Goal: Information Seeking & Learning: Learn about a topic

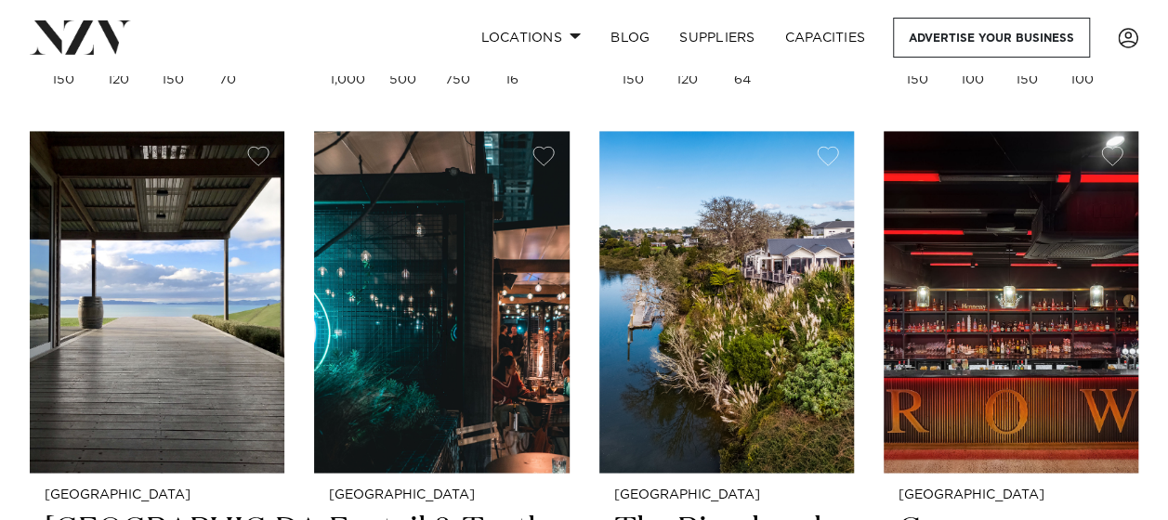
scroll to position [1393, 0]
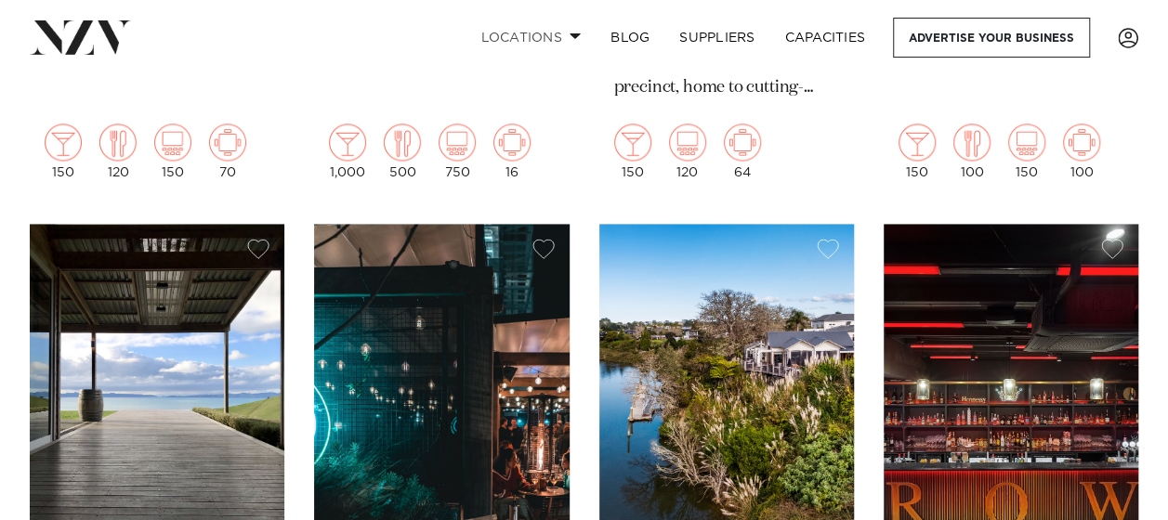
click at [569, 43] on link "Locations" at bounding box center [530, 38] width 130 height 40
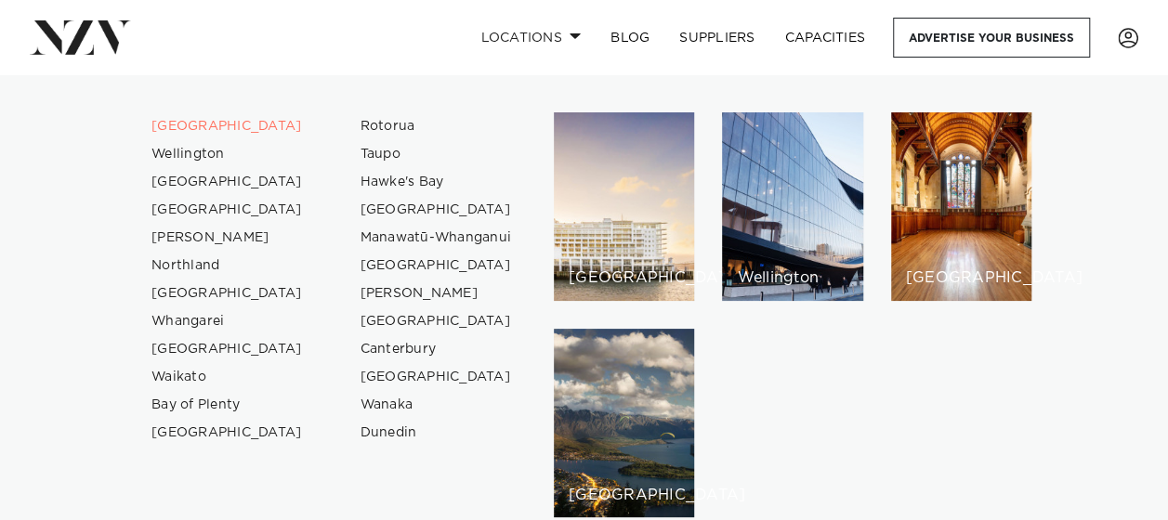
click at [569, 33] on link "Locations" at bounding box center [530, 38] width 130 height 40
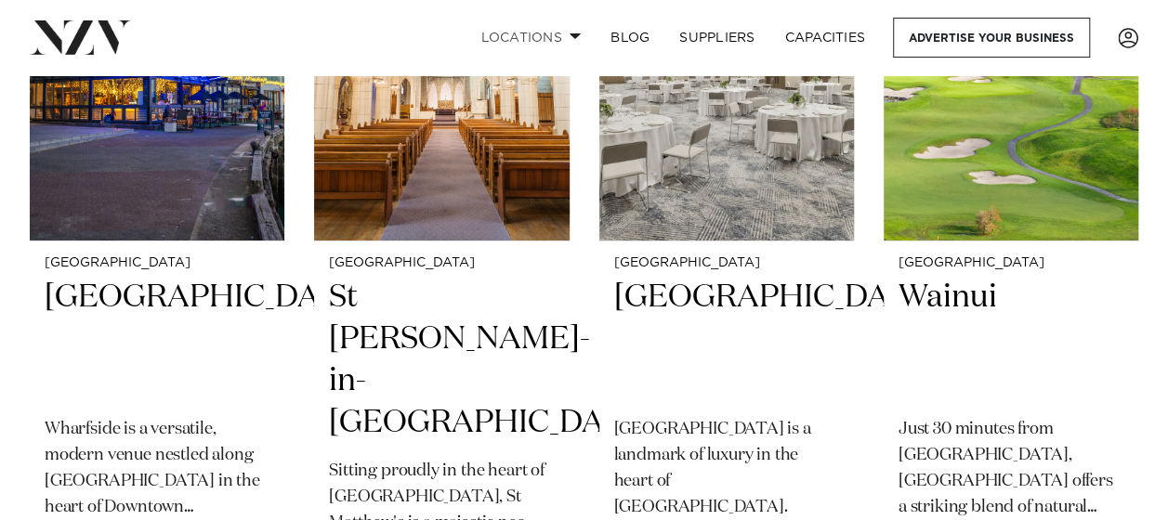
scroll to position [3251, 0]
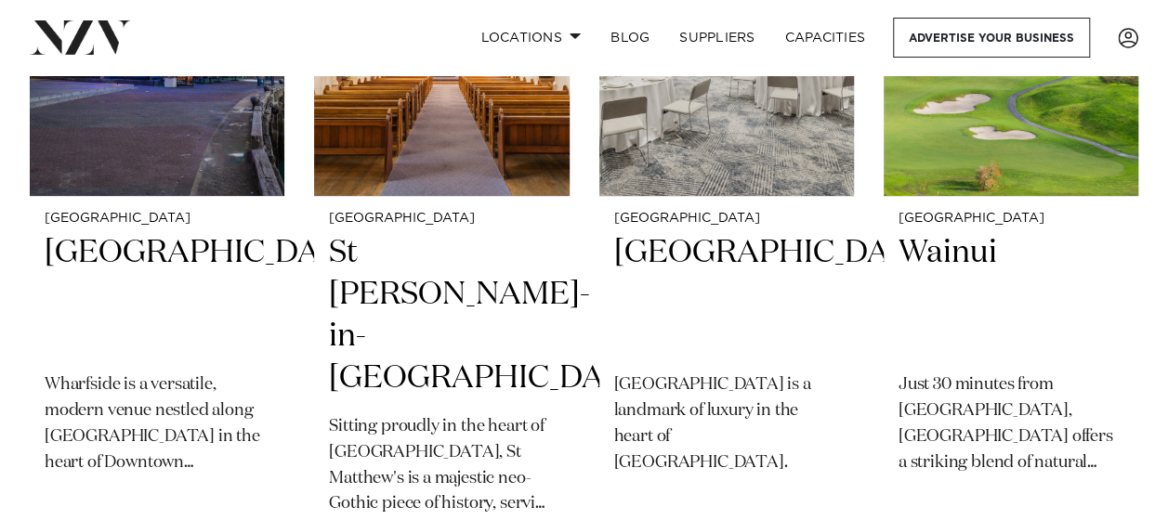
click at [141, 263] on h2 "[GEOGRAPHIC_DATA]" at bounding box center [157, 294] width 225 height 125
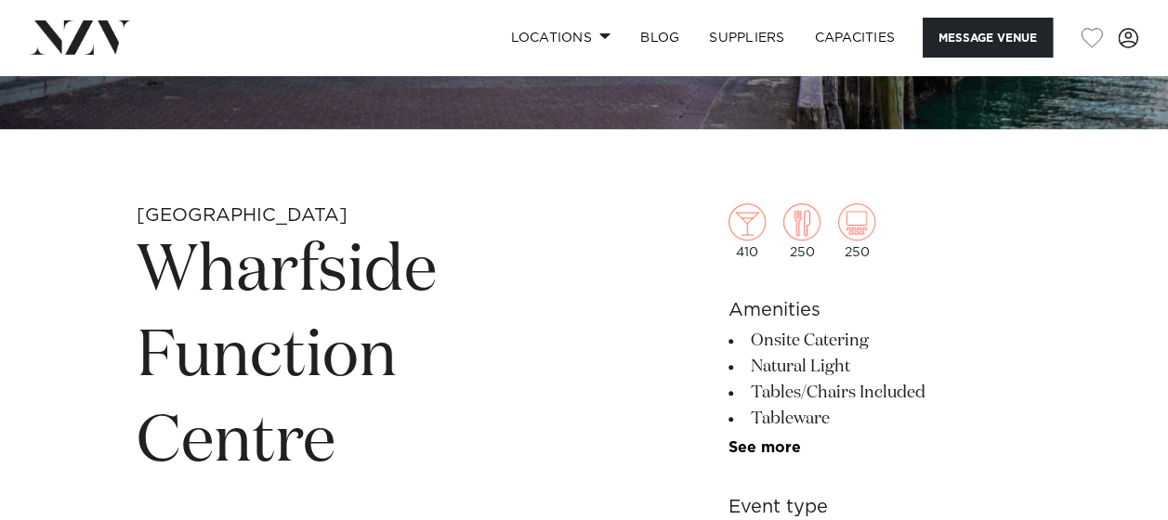
scroll to position [650, 0]
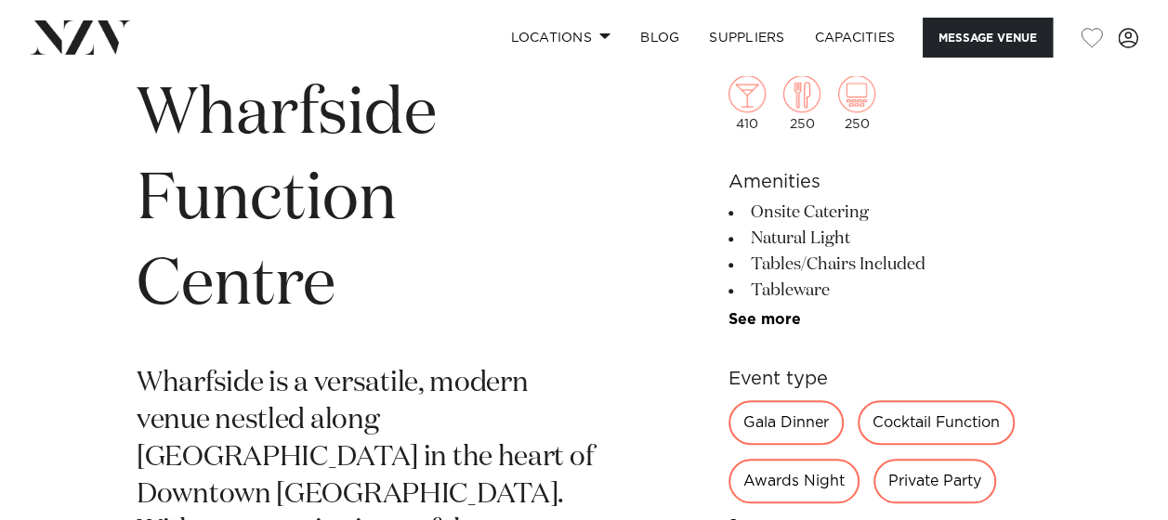
click at [787, 428] on div "Gala Dinner" at bounding box center [785, 422] width 115 height 45
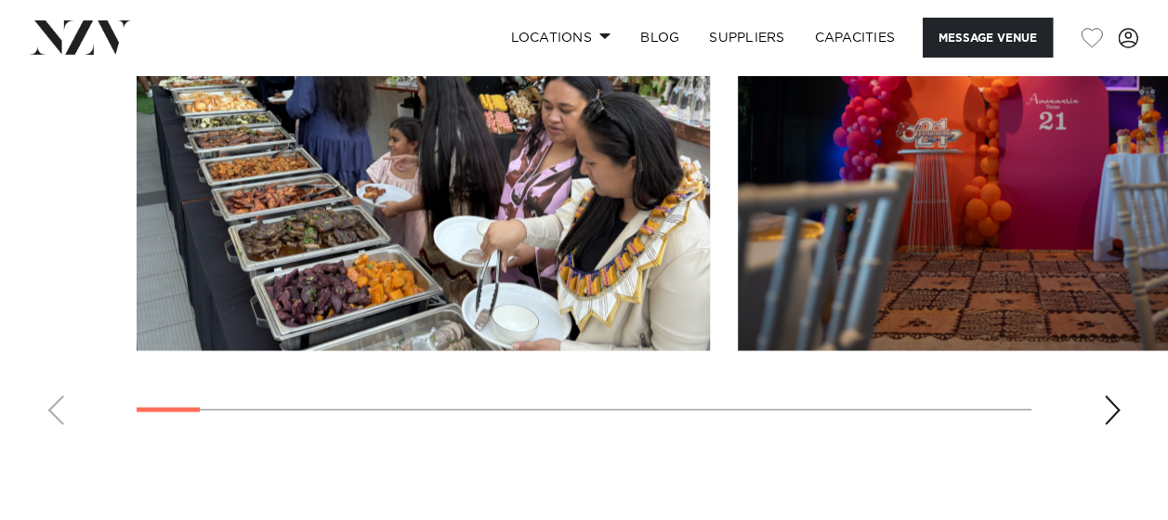
scroll to position [1951, 0]
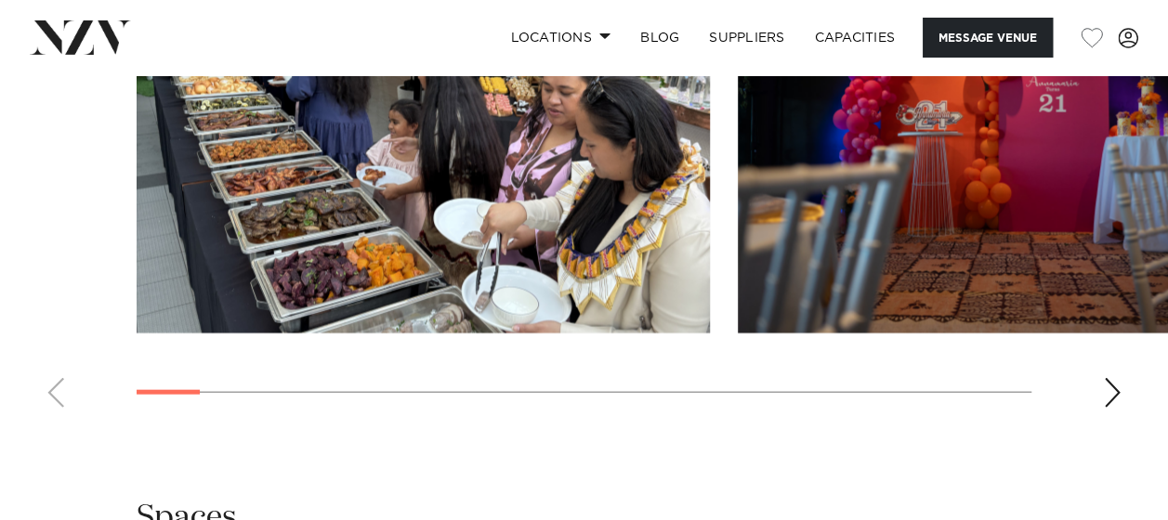
click at [1118, 378] on div "Next slide" at bounding box center [1112, 393] width 19 height 30
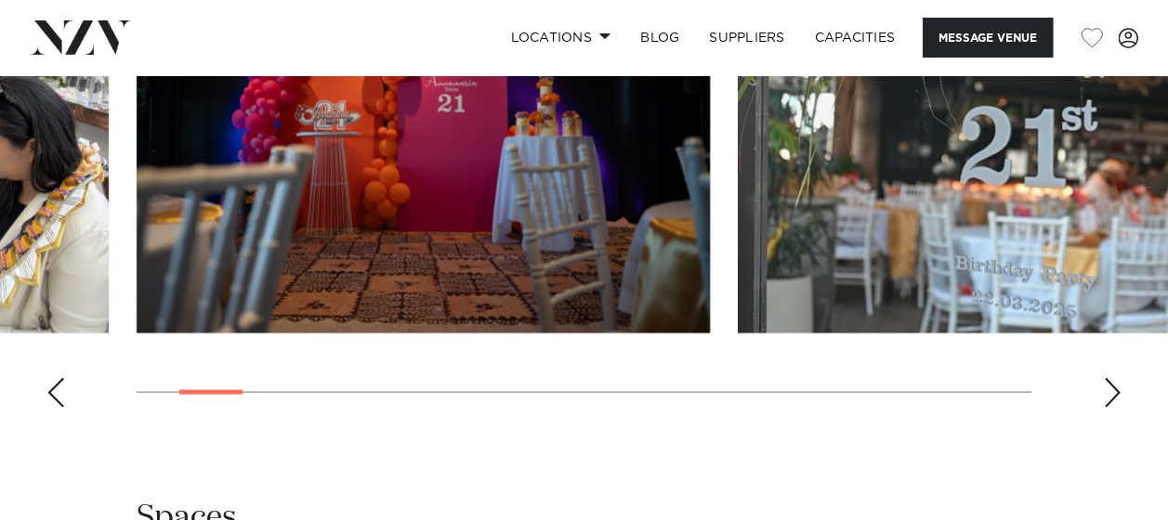
scroll to position [1858, 0]
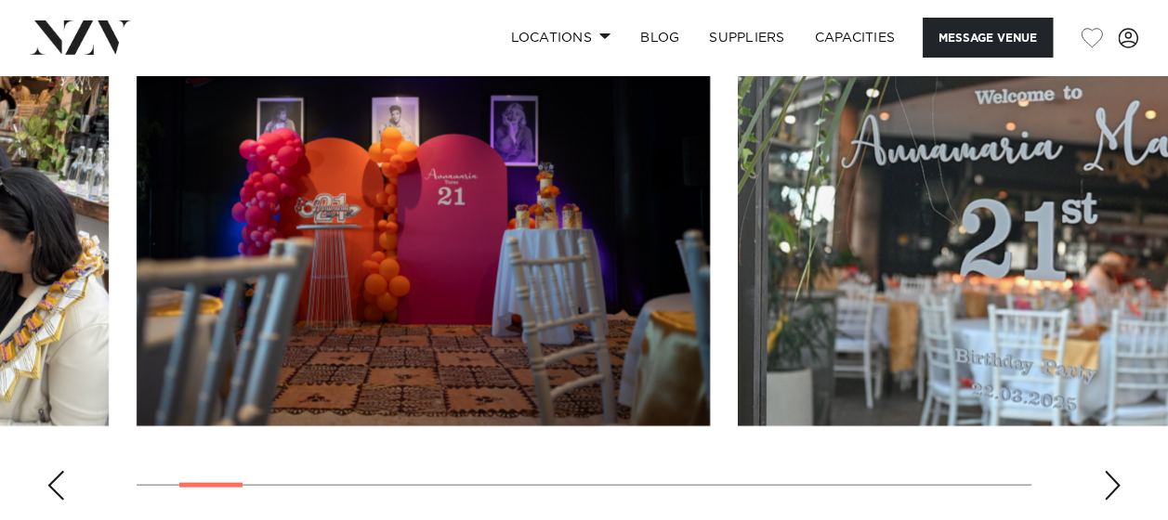
click at [1115, 471] on div "Next slide" at bounding box center [1112, 486] width 19 height 30
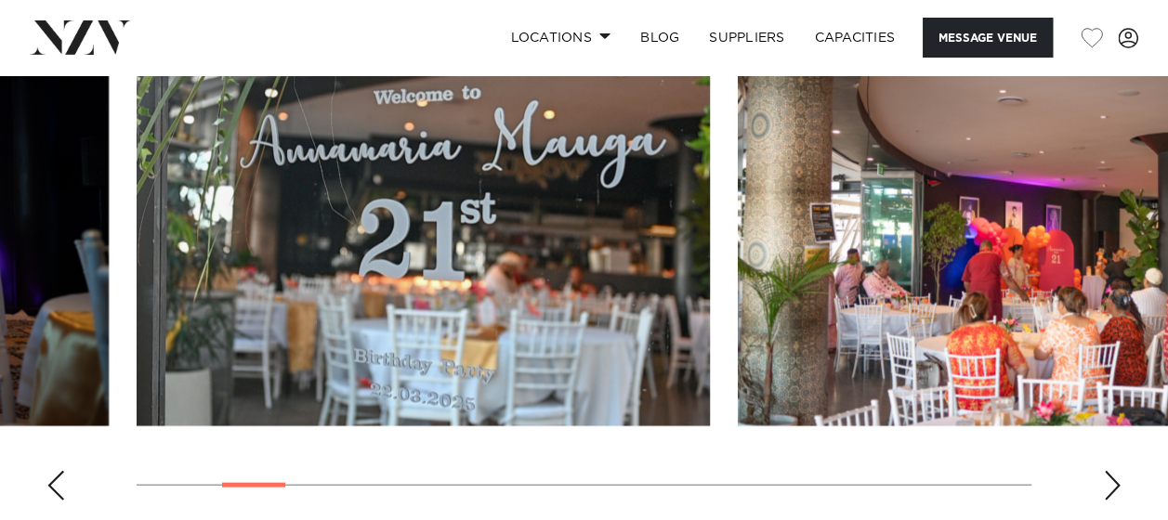
click at [1115, 471] on div "Next slide" at bounding box center [1112, 486] width 19 height 30
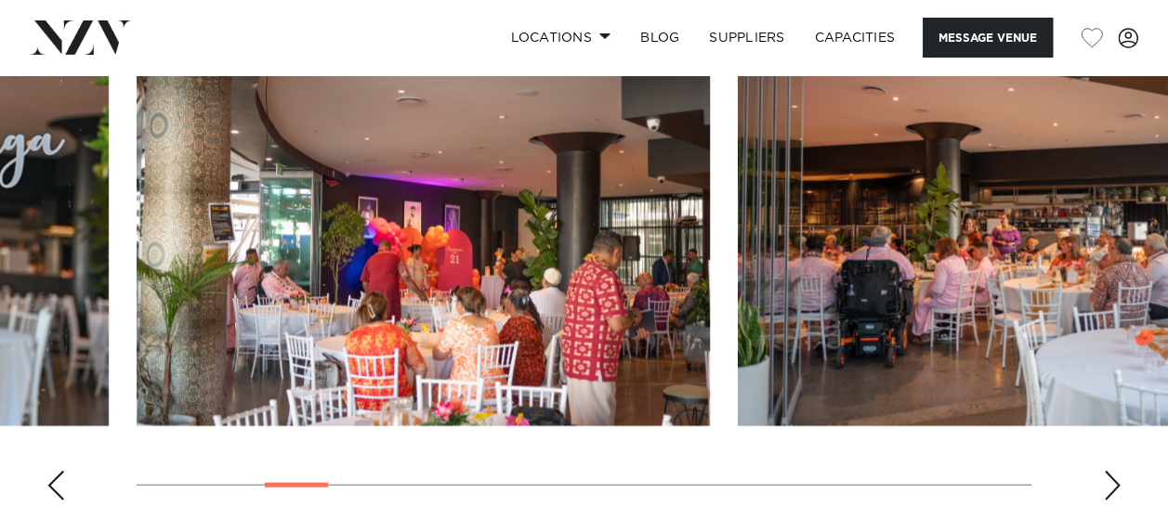
click at [1115, 471] on div "Next slide" at bounding box center [1112, 486] width 19 height 30
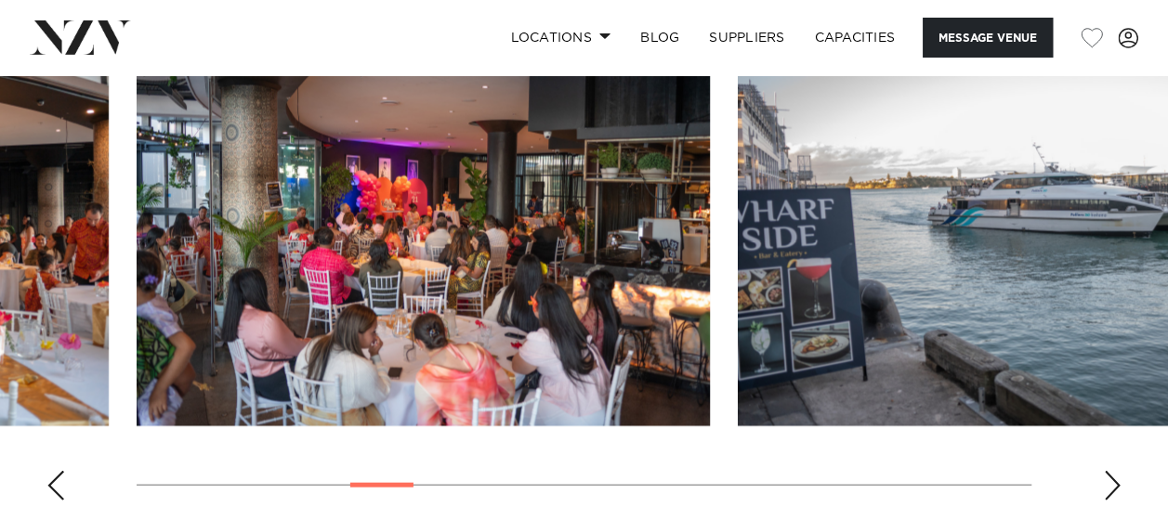
click at [1115, 471] on div "Next slide" at bounding box center [1112, 486] width 19 height 30
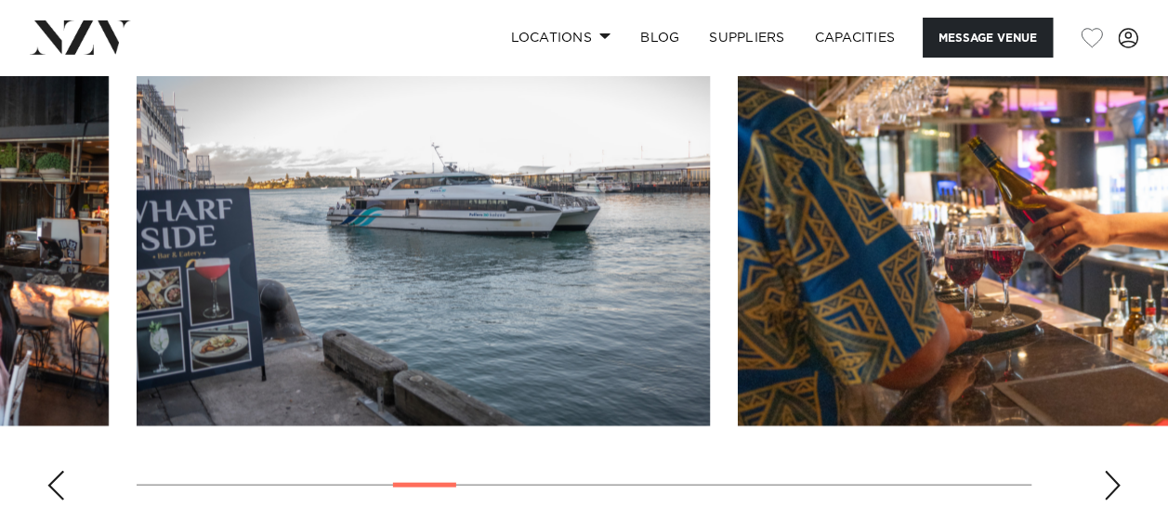
click at [1115, 471] on div "Next slide" at bounding box center [1112, 486] width 19 height 30
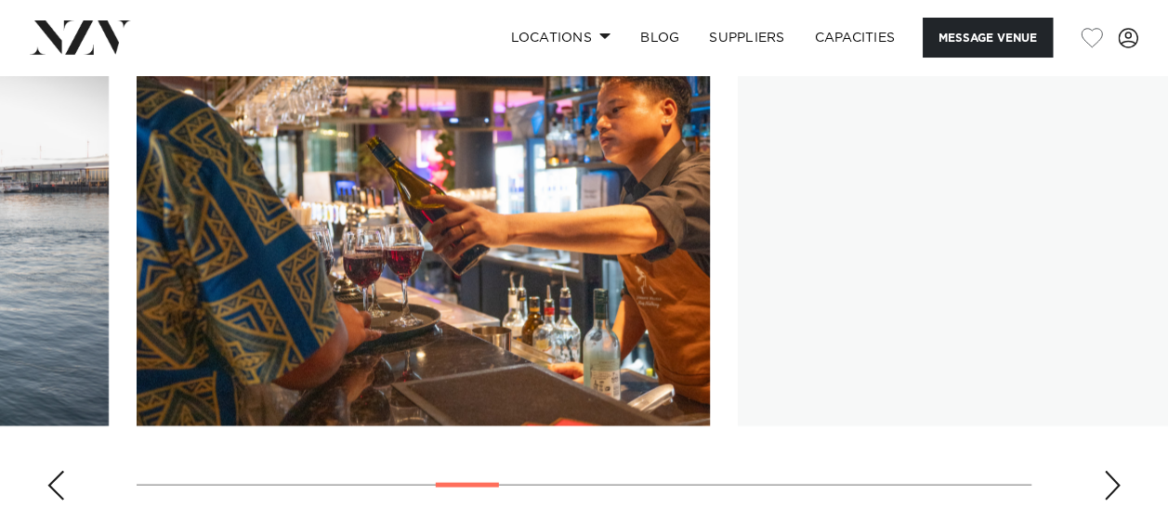
click at [1115, 471] on div "Next slide" at bounding box center [1112, 486] width 19 height 30
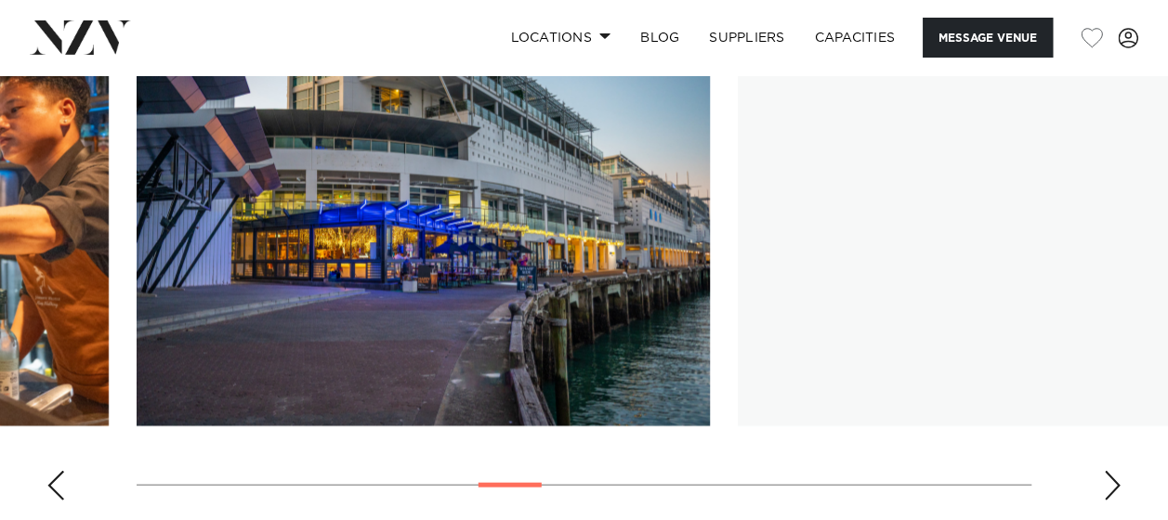
click at [1115, 471] on div "Next slide" at bounding box center [1112, 486] width 19 height 30
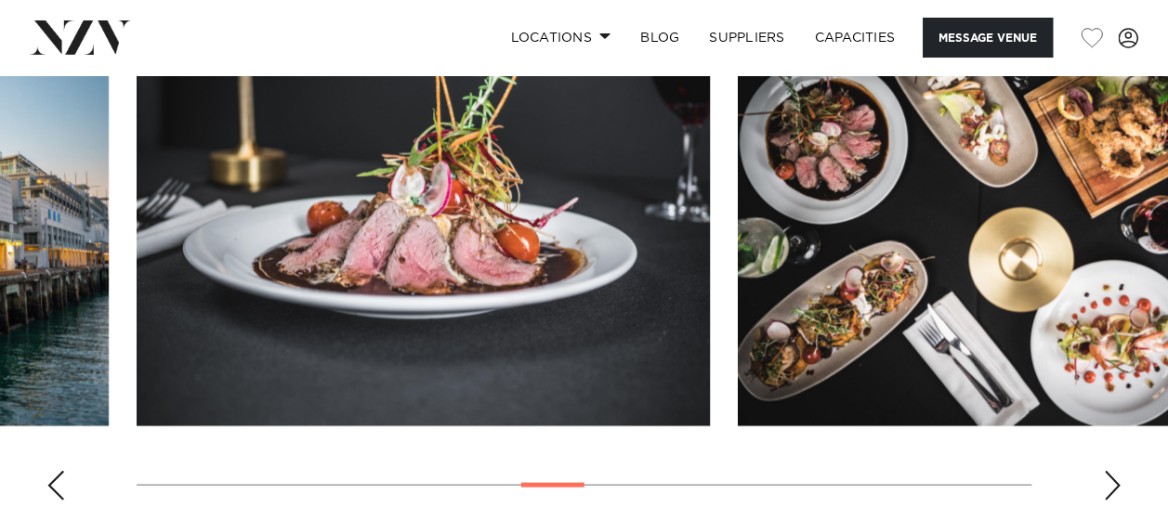
click at [1115, 471] on div "Next slide" at bounding box center [1112, 486] width 19 height 30
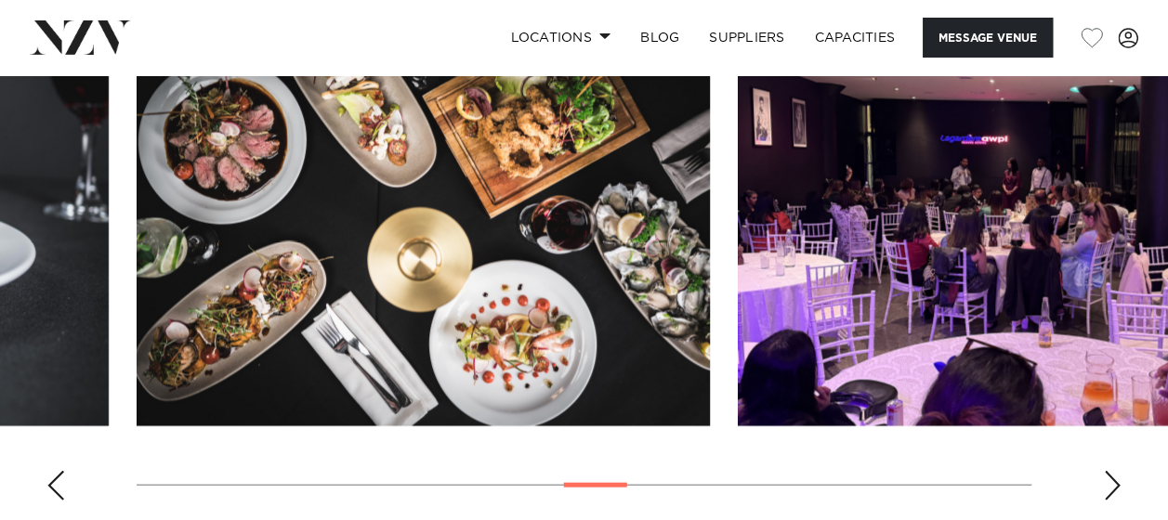
click at [1115, 471] on div "Next slide" at bounding box center [1112, 486] width 19 height 30
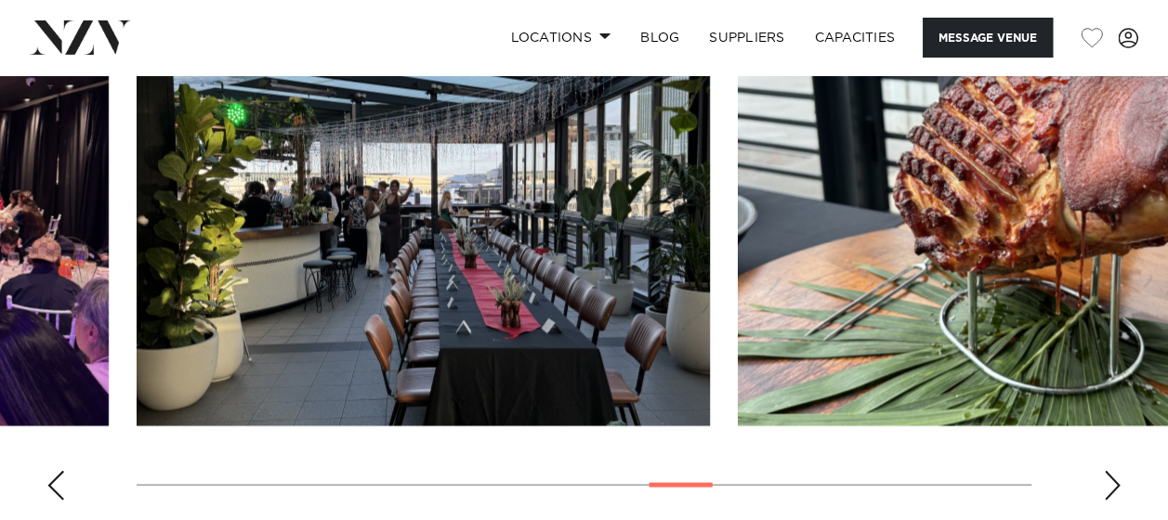
click at [1115, 471] on div "Next slide" at bounding box center [1112, 486] width 19 height 30
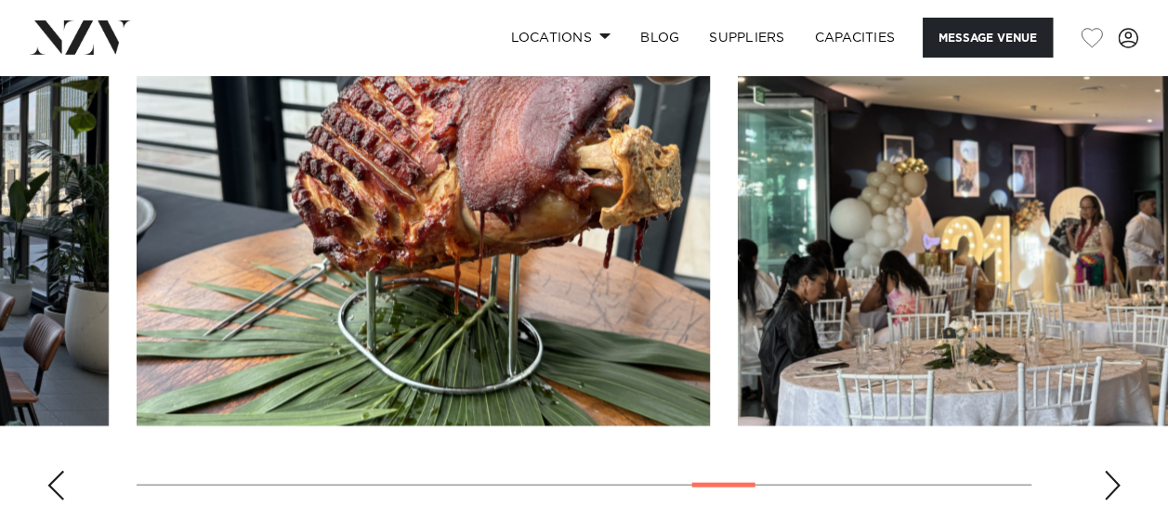
click at [1115, 471] on div "Next slide" at bounding box center [1112, 486] width 19 height 30
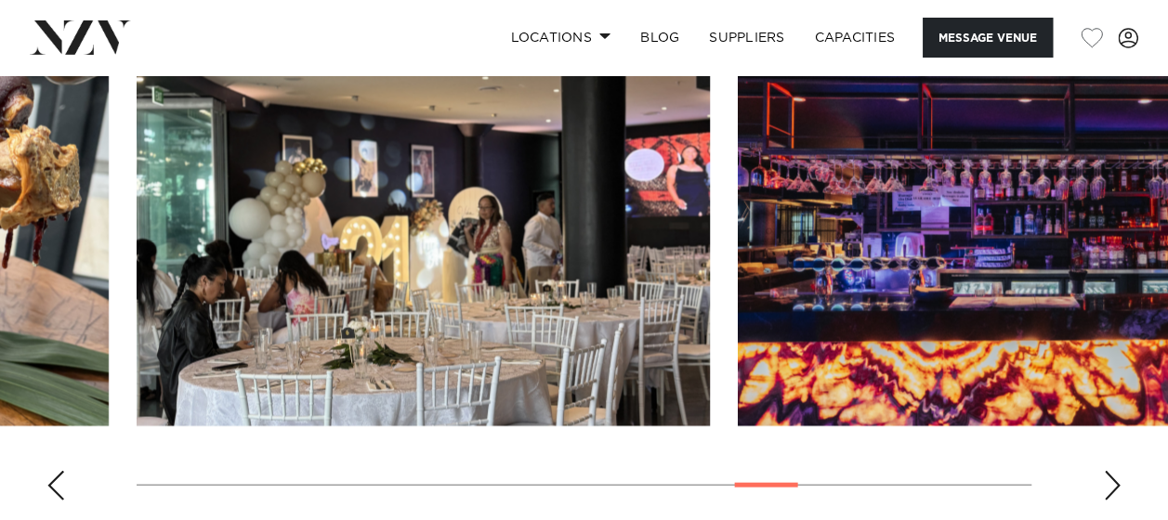
click at [1115, 471] on div "Next slide" at bounding box center [1112, 486] width 19 height 30
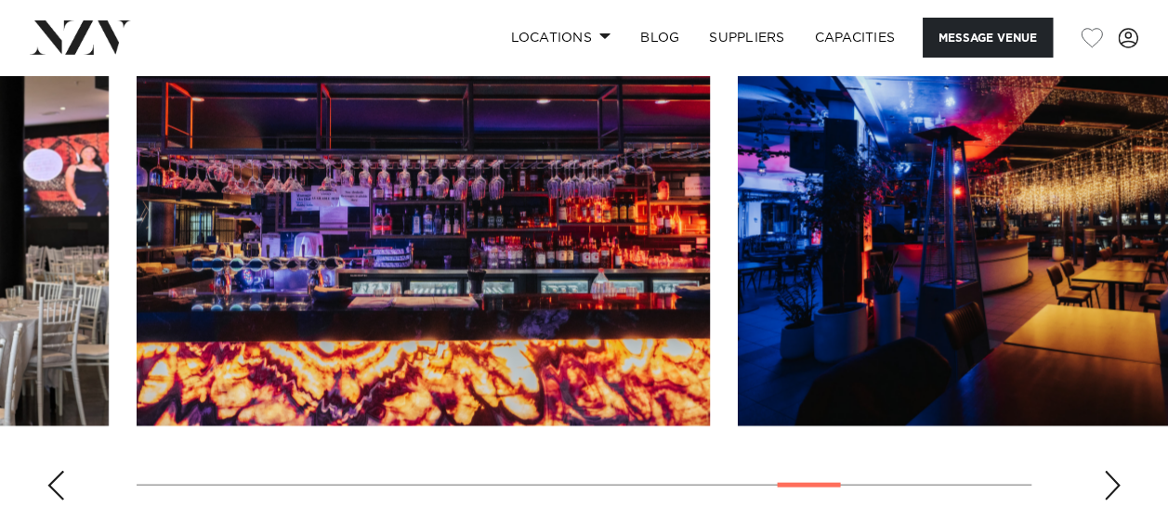
click at [1115, 471] on div "Next slide" at bounding box center [1112, 486] width 19 height 30
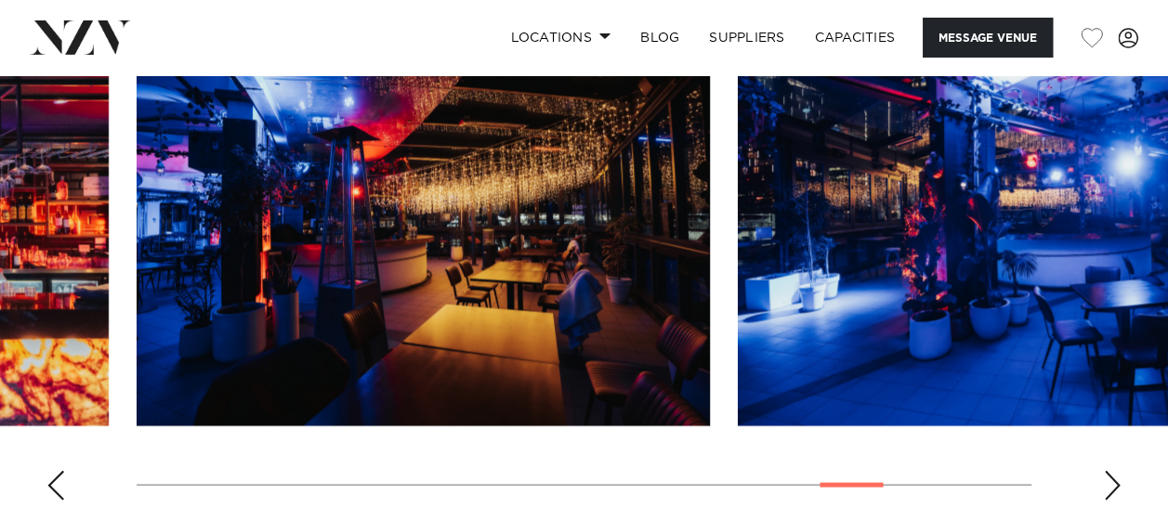
click at [1115, 471] on div "Next slide" at bounding box center [1112, 486] width 19 height 30
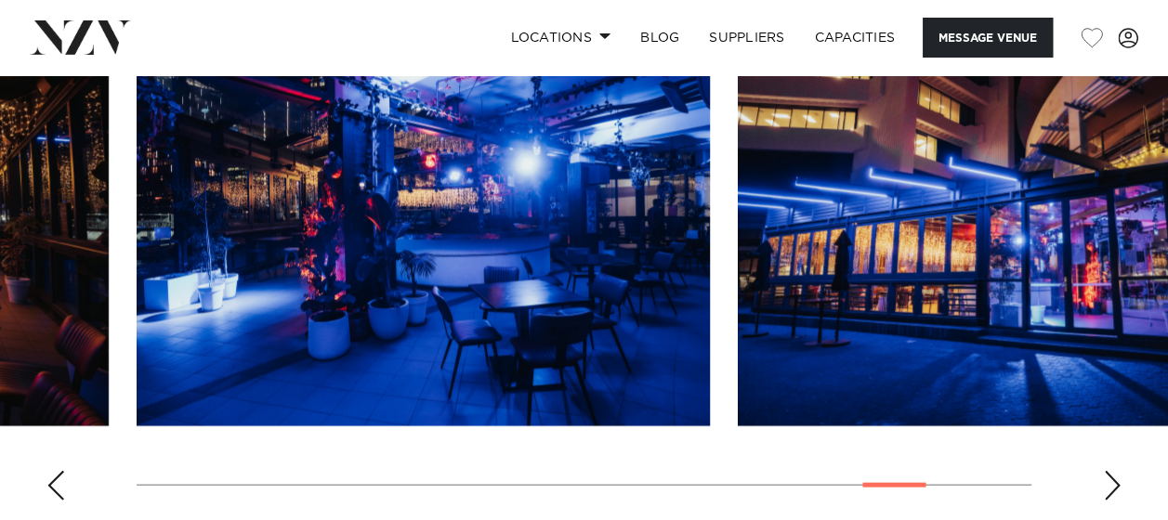
click at [1115, 471] on div "Next slide" at bounding box center [1112, 486] width 19 height 30
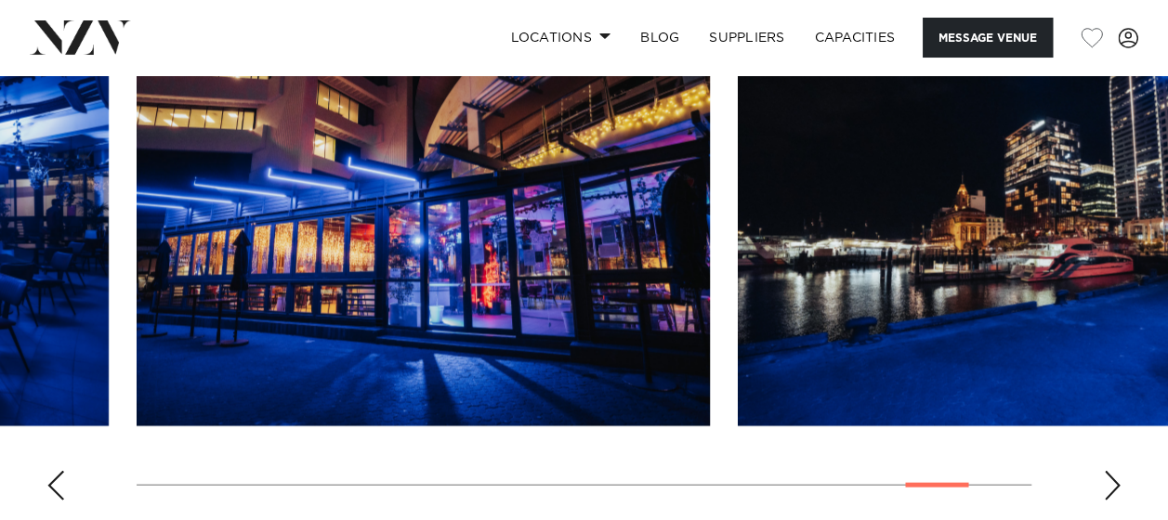
click at [1115, 471] on div "Next slide" at bounding box center [1112, 486] width 19 height 30
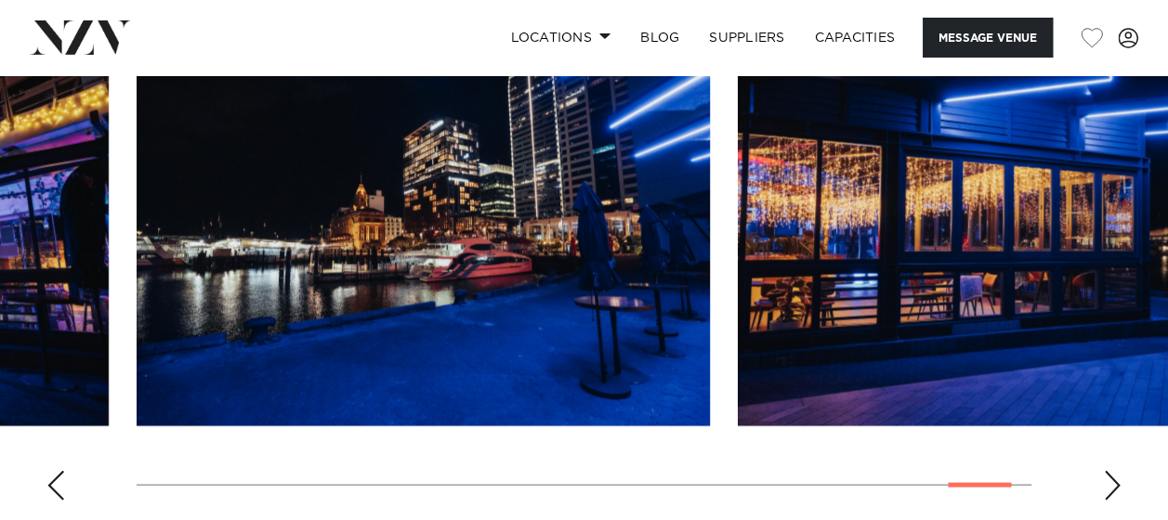
click at [1115, 471] on div "Next slide" at bounding box center [1112, 486] width 19 height 30
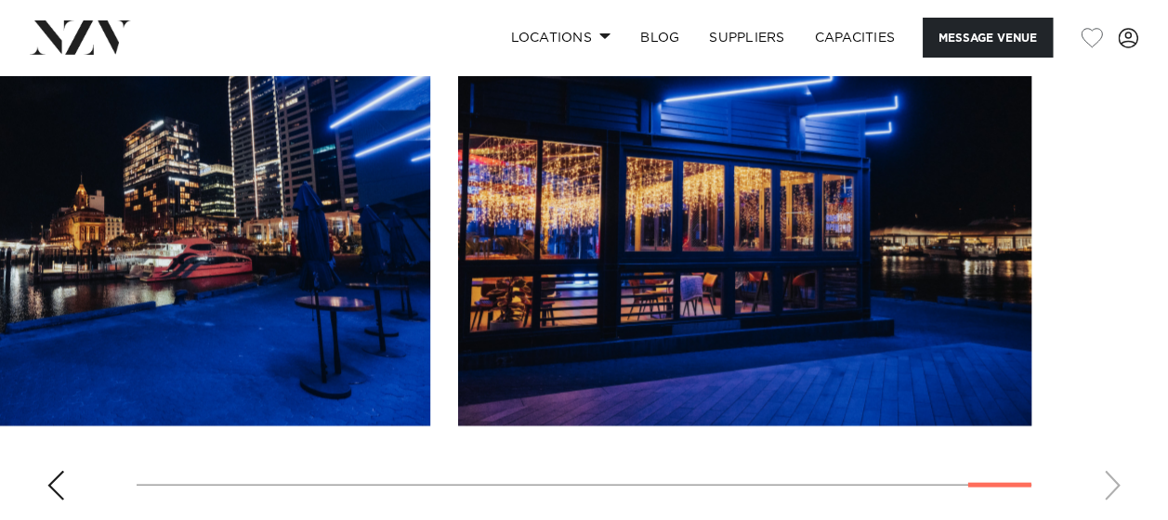
click at [1115, 449] on swiper-container at bounding box center [584, 261] width 1168 height 510
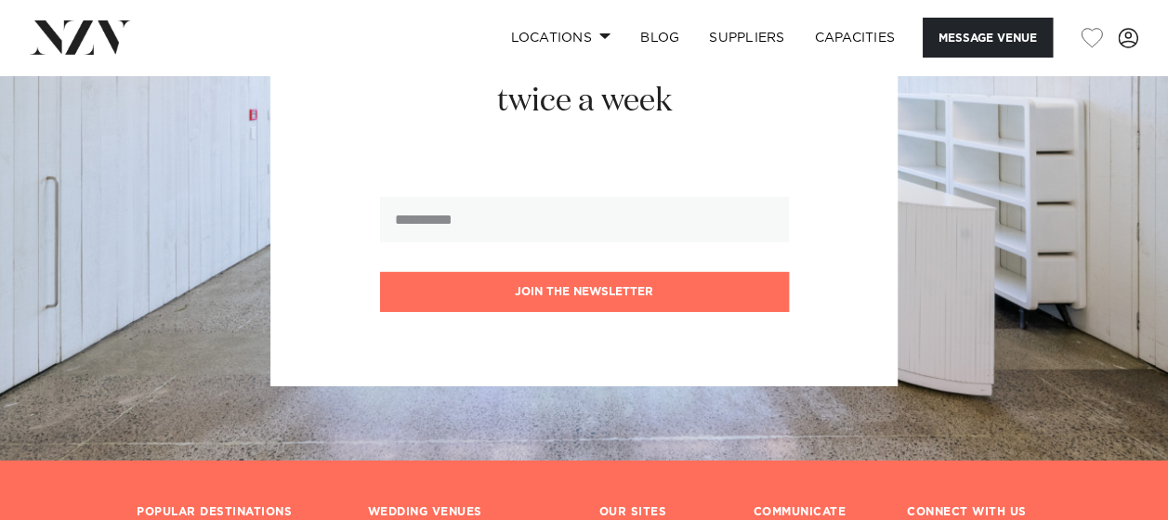
scroll to position [3066, 0]
